Goal: Transaction & Acquisition: Book appointment/travel/reservation

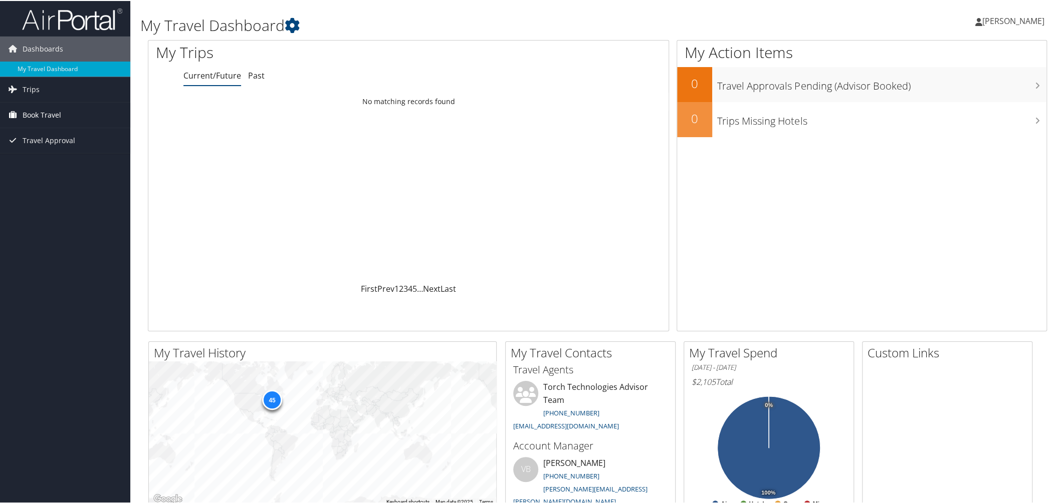
click at [25, 108] on span "Book Travel" at bounding box center [42, 114] width 39 height 25
click at [49, 165] on link "Book/Manage Online Trips" at bounding box center [65, 164] width 130 height 15
